Goal: Find specific page/section: Find specific page/section

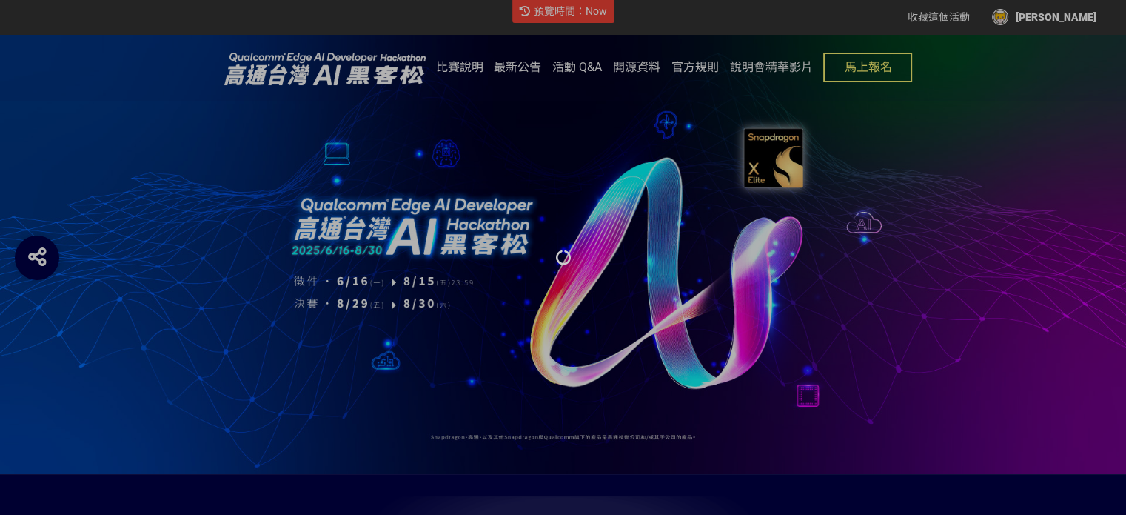
click at [1053, 24] on div at bounding box center [563, 257] width 1126 height 515
click at [1060, 16] on div at bounding box center [563, 257] width 1126 height 515
click at [676, 319] on div at bounding box center [563, 257] width 1126 height 515
click at [1061, 20] on div at bounding box center [563, 257] width 1126 height 515
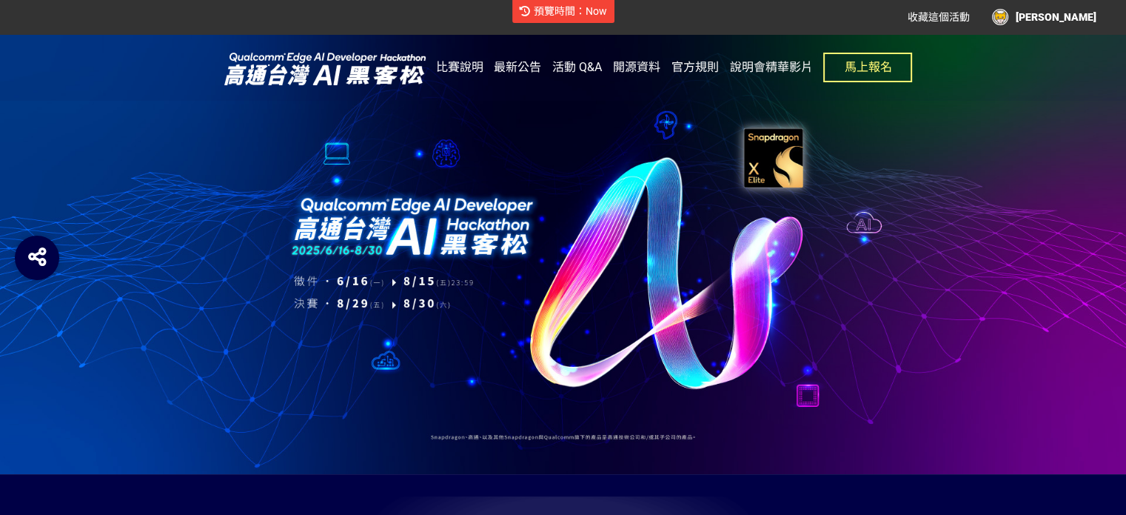
drag, startPoint x: 139, startPoint y: 108, endPoint x: 148, endPoint y: 103, distance: 10.3
click at [139, 108] on div at bounding box center [563, 254] width 1126 height 440
click at [1066, 19] on div "[PERSON_NAME]" at bounding box center [1044, 17] width 104 height 16
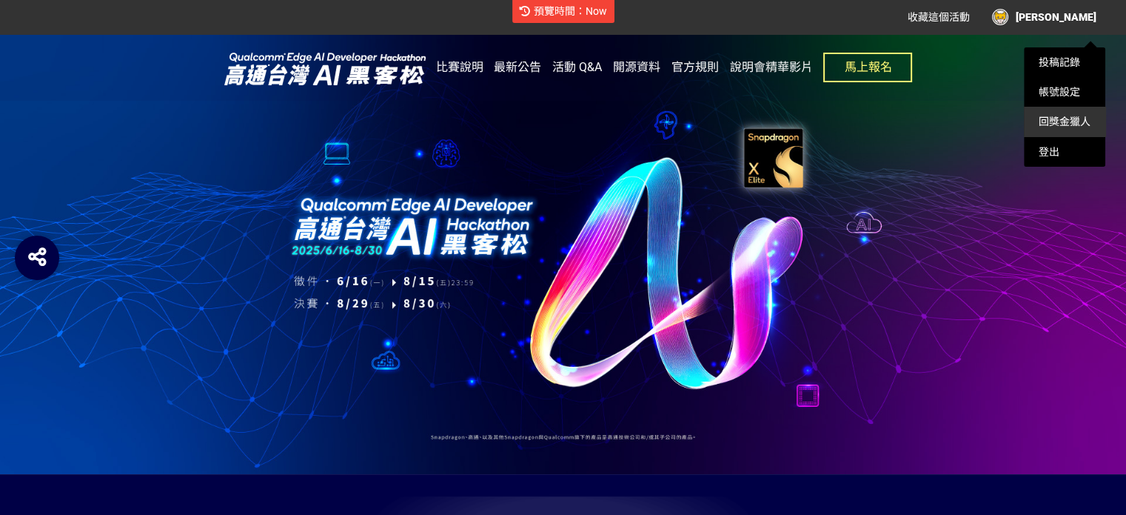
click at [1064, 120] on link "回獎金獵人" at bounding box center [1065, 122] width 52 height 12
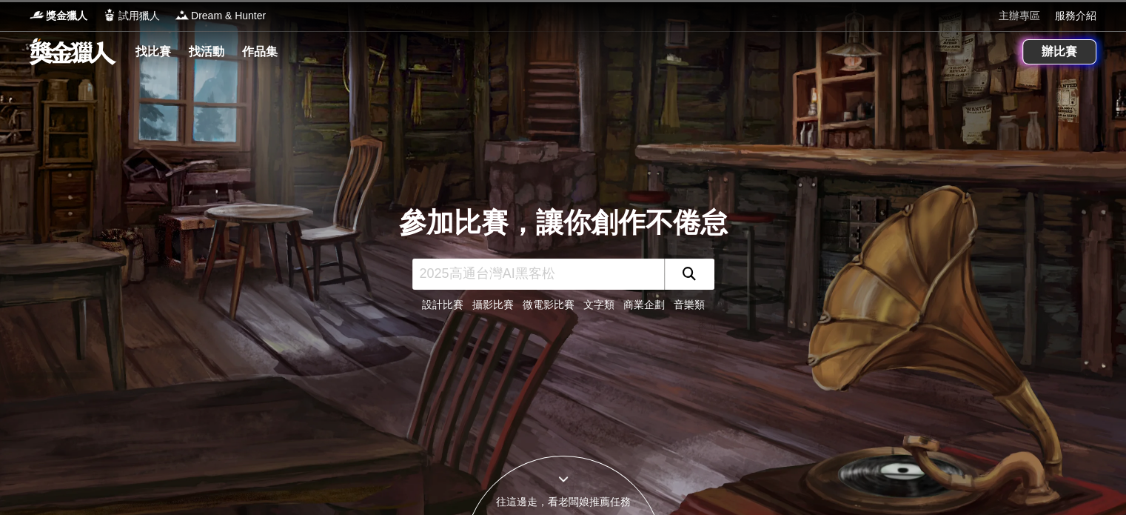
click at [1021, 16] on link "主辦專區" at bounding box center [1019, 16] width 41 height 16
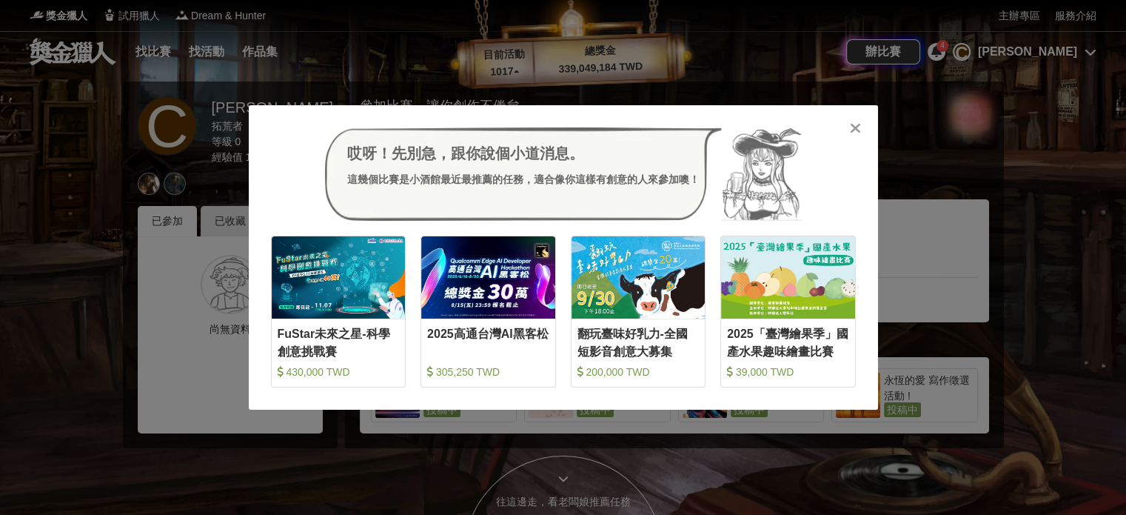
click at [850, 130] on icon at bounding box center [855, 128] width 11 height 15
